Goal: Information Seeking & Learning: Learn about a topic

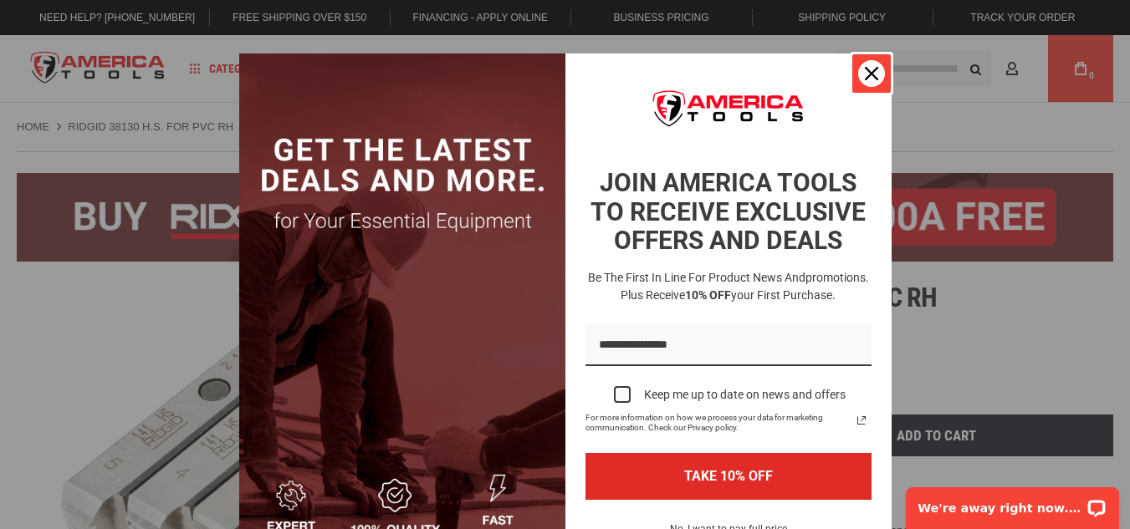
click at [860, 84] on div "Close" at bounding box center [871, 73] width 27 height 27
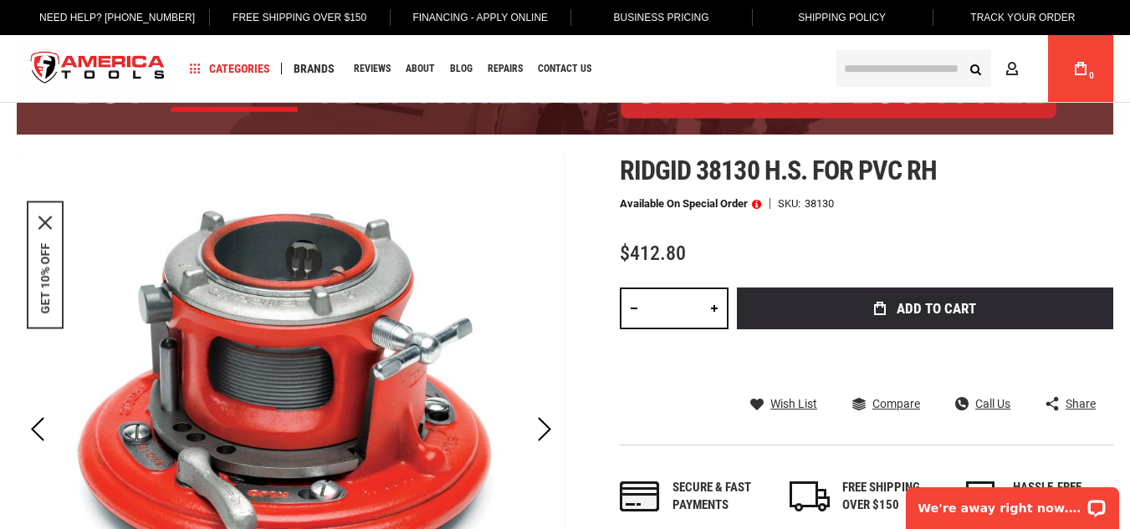
scroll to position [201, 0]
